Goal: Communication & Community: Answer question/provide support

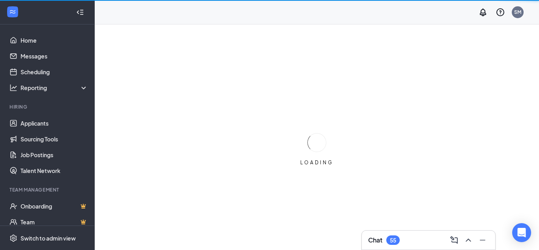
click at [379, 240] on h3 "Chat" at bounding box center [375, 239] width 14 height 9
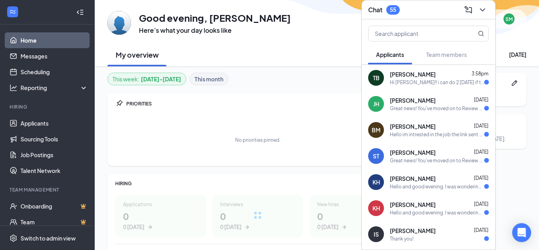
click at [442, 80] on div "Hi [PERSON_NAME]!! i can do 2 [DATE] if that's fine" at bounding box center [437, 82] width 94 height 7
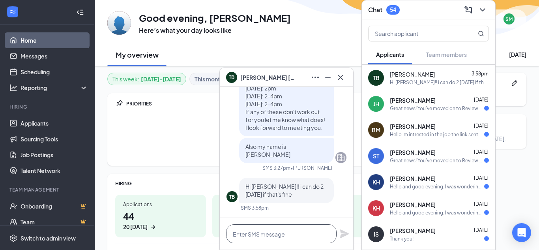
click at [261, 233] on textarea at bounding box center [281, 233] width 110 height 19
type textarea "perfect! see you then!"
click at [345, 235] on icon "Plane" at bounding box center [344, 233] width 9 height 9
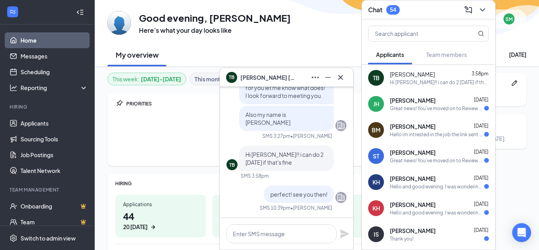
click at [248, 78] on span "[PERSON_NAME]" at bounding box center [267, 77] width 55 height 9
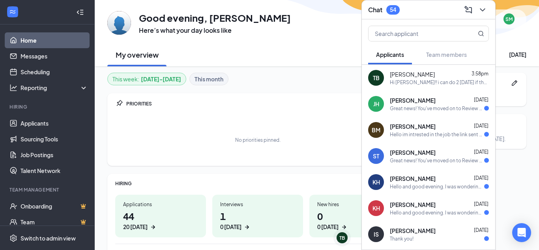
click at [372, 84] on div "TB" at bounding box center [376, 78] width 16 height 16
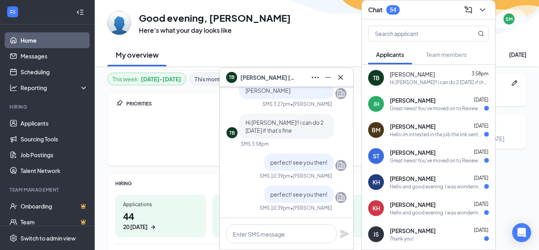
click at [243, 78] on span "[PERSON_NAME]" at bounding box center [267, 77] width 55 height 9
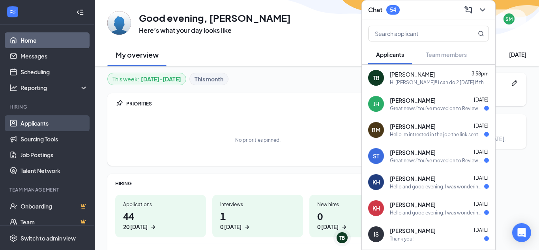
click at [46, 123] on link "Applicants" at bounding box center [54, 123] width 67 height 16
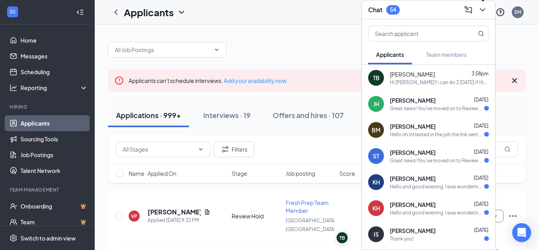
click at [485, 9] on icon "ChevronDown" at bounding box center [482, 9] width 9 height 9
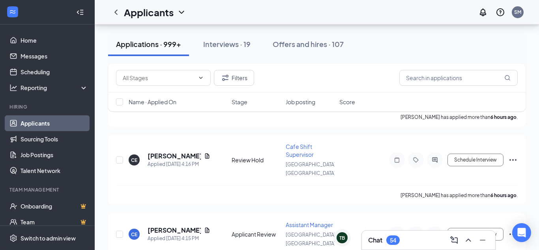
scroll to position [1686, 0]
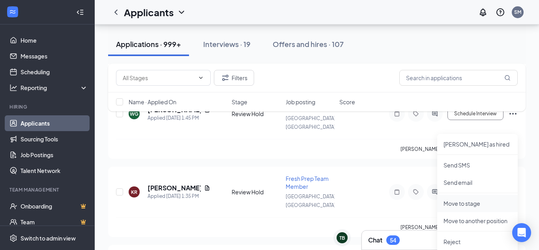
click at [455, 203] on p "Move to stage" at bounding box center [477, 203] width 68 height 8
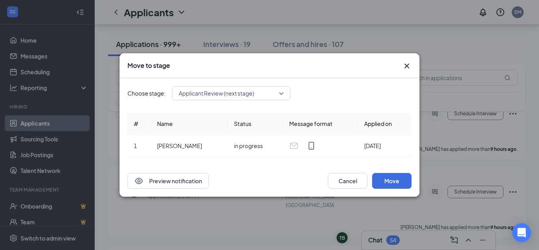
click at [283, 93] on span "Applicant Review (next stage)" at bounding box center [231, 93] width 105 height 12
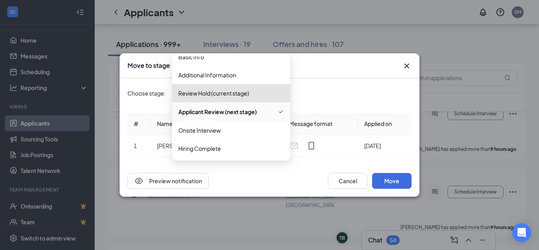
scroll to position [0, 0]
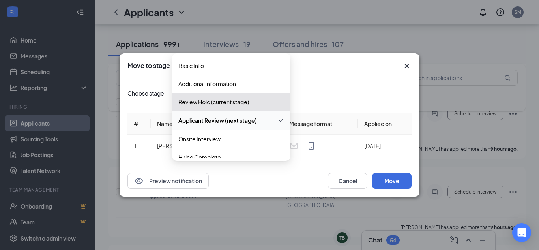
click at [333, 80] on div "Choose stage: Applicant Review (next stage) 3343961 3343962 3343957 Basic Info …" at bounding box center [269, 121] width 284 height 87
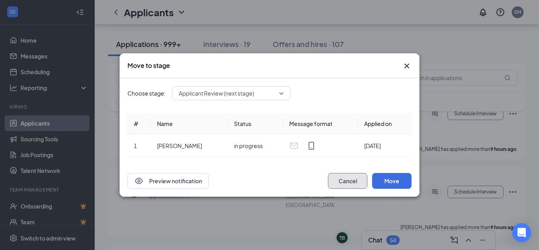
click at [343, 177] on button "Cancel" at bounding box center [347, 181] width 39 height 16
